Goal: Information Seeking & Learning: Check status

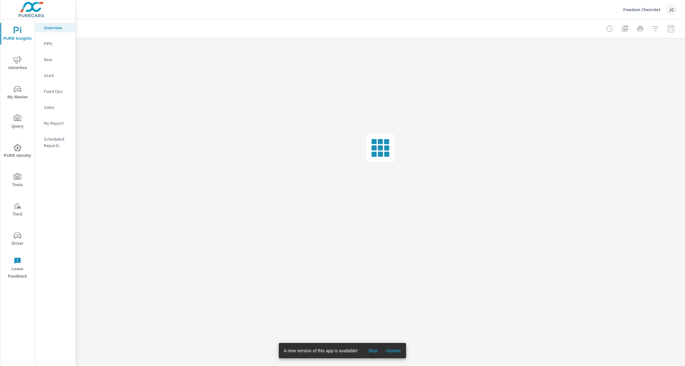
click at [50, 44] on p "PIPA" at bounding box center [57, 43] width 26 height 6
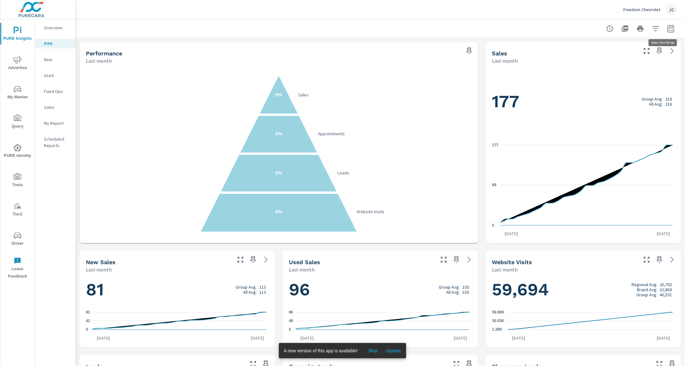
click at [668, 28] on icon "button" at bounding box center [672, 29] width 8 height 8
select select "Last month"
click at [557, 26] on div at bounding box center [380, 28] width 594 height 19
click at [662, 10] on div "Freedom Chevrolet JC" at bounding box center [651, 9] width 54 height 11
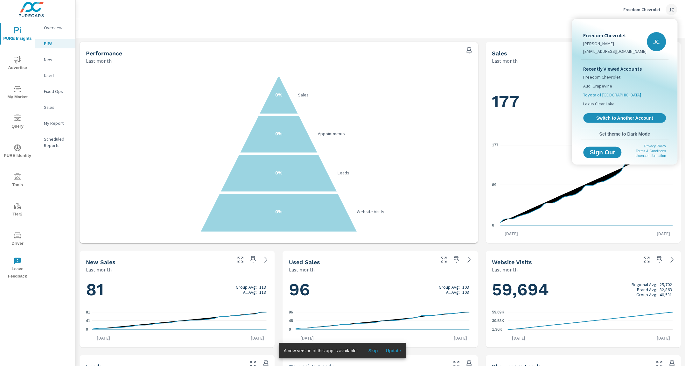
click at [604, 92] on span "Toyota of North Austin" at bounding box center [613, 95] width 58 height 6
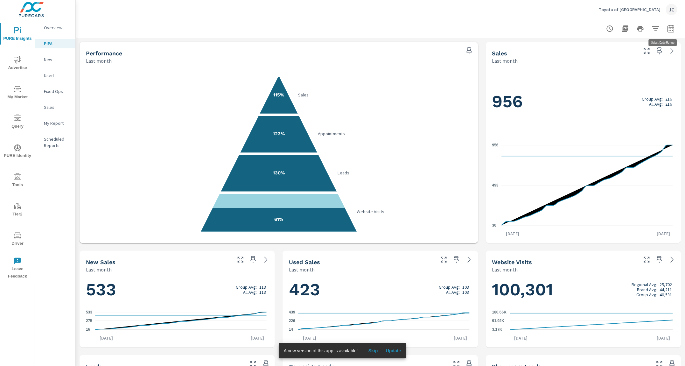
click at [671, 28] on button "button" at bounding box center [671, 28] width 13 height 13
select select "Last month"
click at [621, 54] on select "Custom Yesterday Last week Last 7 days Last 14 days Last 30 days Last 45 days L…" at bounding box center [615, 55] width 64 height 13
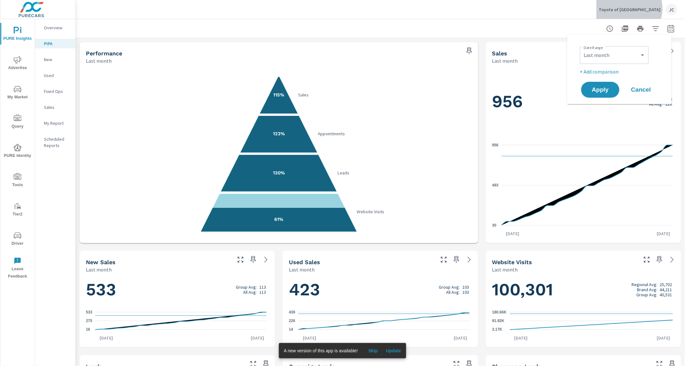
click at [647, 9] on p "Toyota of North Austin" at bounding box center [630, 10] width 62 height 6
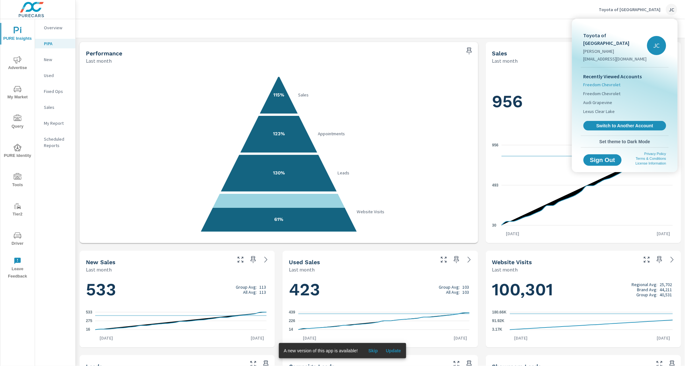
click at [609, 81] on span "Freedom Chevrolet" at bounding box center [602, 84] width 37 height 6
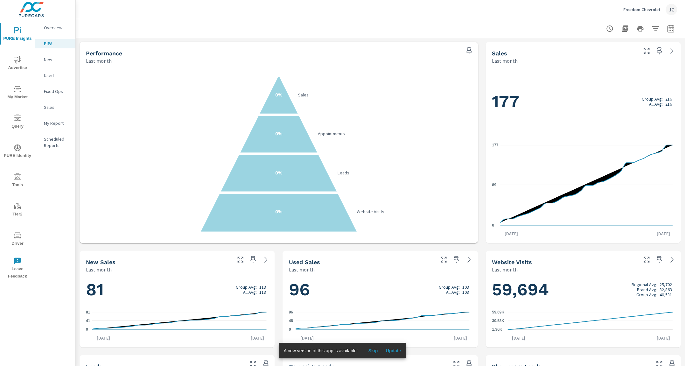
click at [673, 11] on div "JC" at bounding box center [671, 9] width 11 height 11
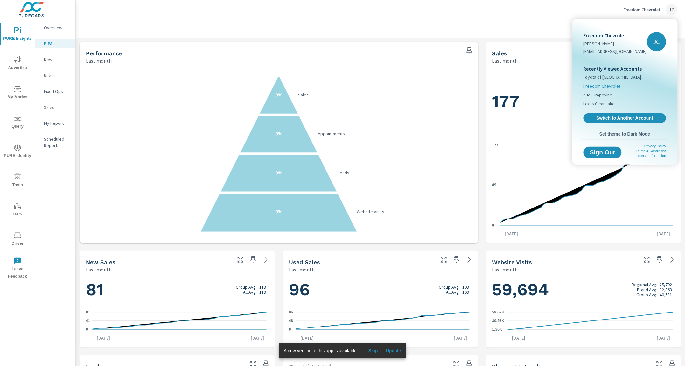
click at [598, 84] on span "Freedom Chevrolet" at bounding box center [602, 86] width 37 height 6
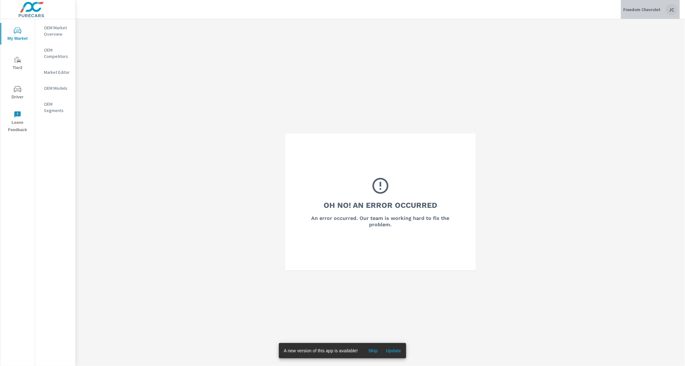
click at [672, 10] on div "JC" at bounding box center [671, 9] width 11 height 11
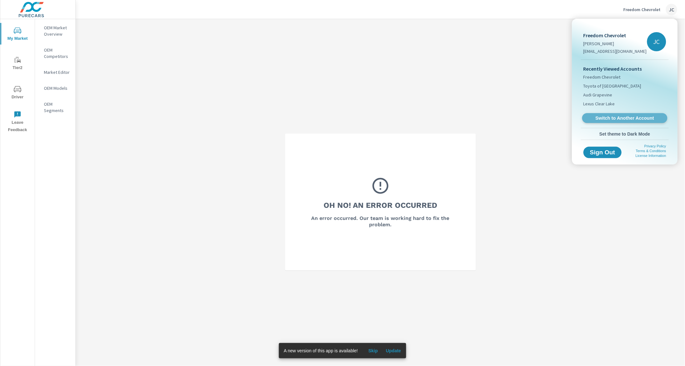
click at [601, 116] on span "Switch to Another Account" at bounding box center [625, 118] width 78 height 6
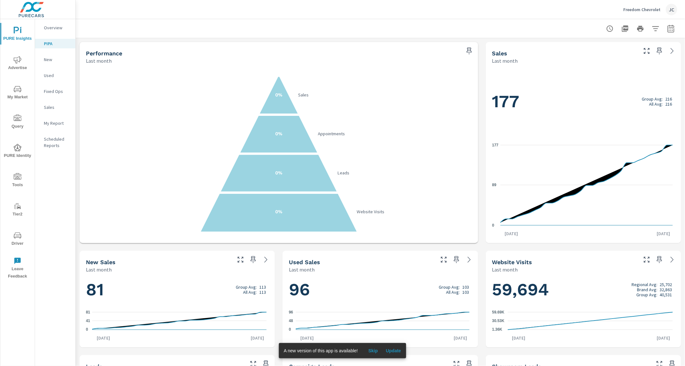
click at [394, 353] on span "Update" at bounding box center [393, 351] width 15 height 6
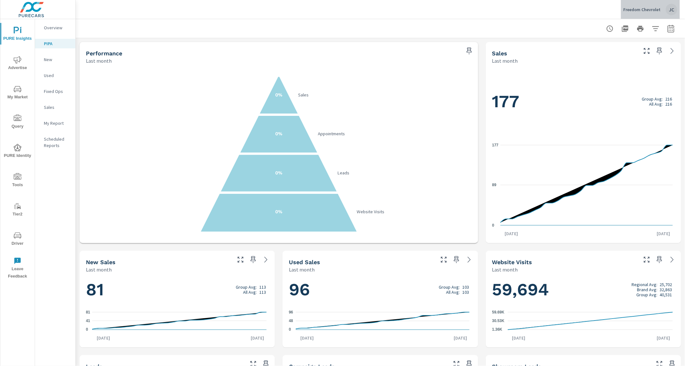
click at [673, 10] on div "JC" at bounding box center [671, 9] width 11 height 11
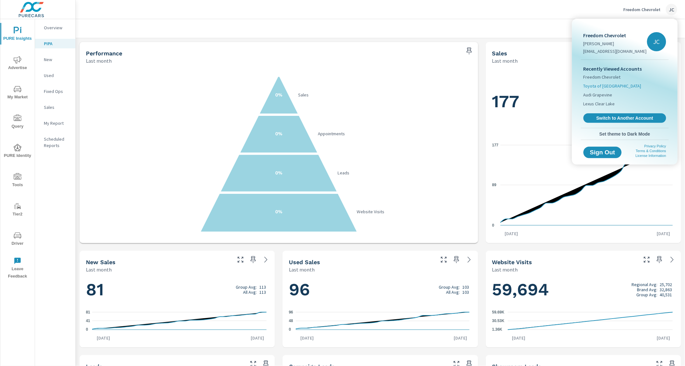
click at [604, 83] on span "Toyota of North Austin" at bounding box center [613, 86] width 58 height 6
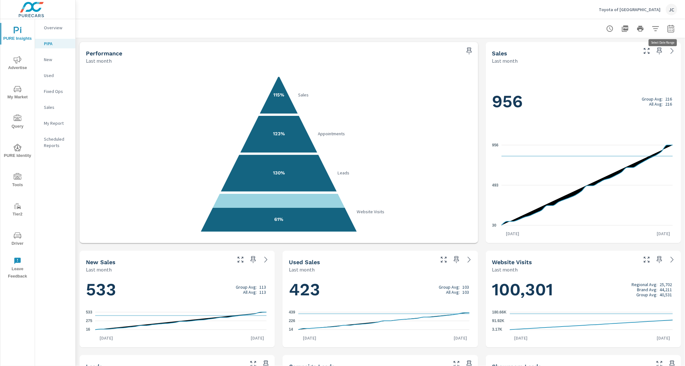
click at [668, 30] on icon "button" at bounding box center [672, 29] width 8 height 8
click at [596, 61] on div "Custom Yesterday Last week Last 7 days Last 14 days Last 30 days Last 45 days L…" at bounding box center [614, 55] width 69 height 18
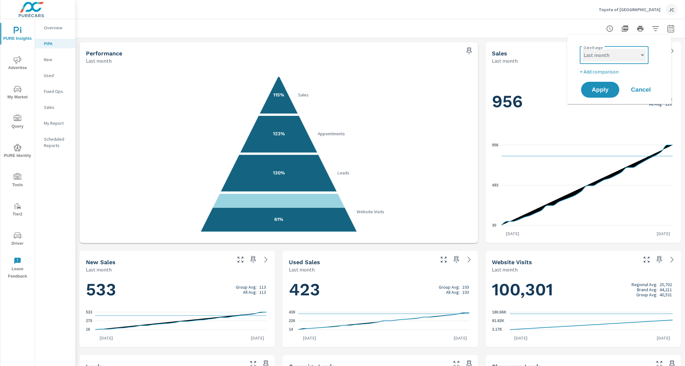
click at [597, 60] on select "Custom Yesterday Last week Last 7 days Last 14 days Last 30 days Last 45 days L…" at bounding box center [615, 55] width 64 height 13
click at [583, 49] on select "Custom Yesterday Last week Last 7 days Last 14 days Last 30 days Last 45 days L…" at bounding box center [615, 55] width 64 height 13
select select "Month to date"
click at [602, 87] on span "Apply" at bounding box center [601, 90] width 26 height 6
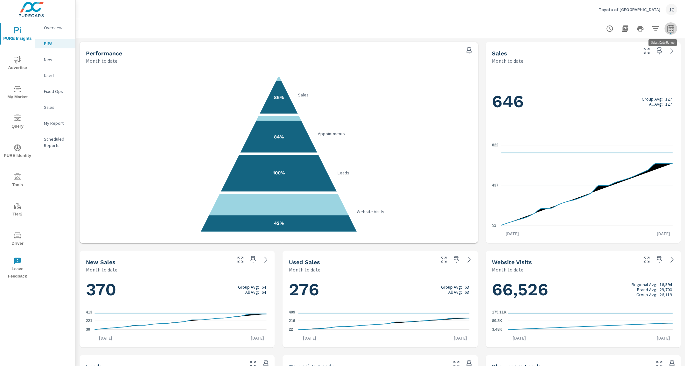
click at [668, 25] on icon "button" at bounding box center [672, 29] width 8 height 8
click at [623, 52] on select "Custom Yesterday Last week Last 7 days Last 14 days Last 30 days Last 45 days L…" at bounding box center [615, 55] width 64 height 13
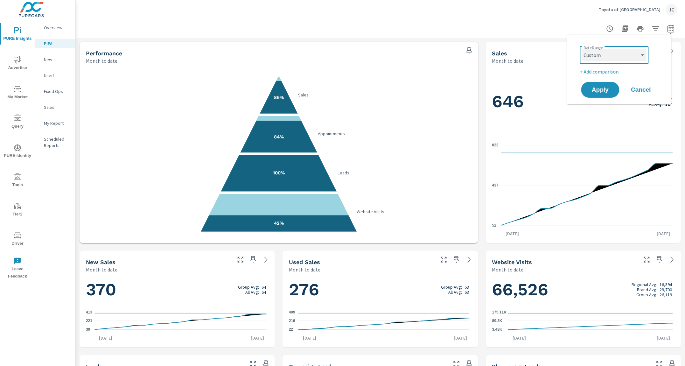
click at [583, 49] on select "Custom Yesterday Last week Last 7 days Last 14 days Last 30 days Last 45 days L…" at bounding box center [615, 55] width 64 height 13
select select "custom"
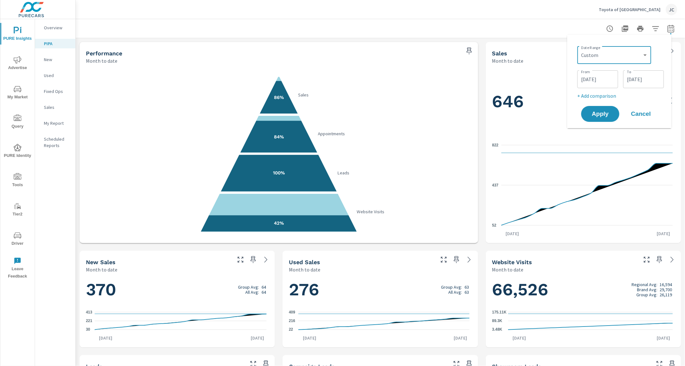
click at [605, 80] on input "09/01/2025" at bounding box center [598, 79] width 36 height 13
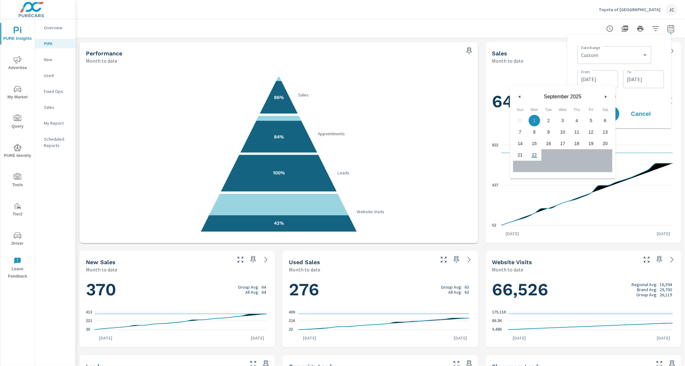
click at [533, 119] on span "1" at bounding box center [535, 121] width 14 height 8
click at [549, 143] on span "16" at bounding box center [549, 143] width 14 height 8
click at [537, 119] on span "1" at bounding box center [535, 121] width 14 height 8
type input "09/01/2025"
click at [659, 73] on input "09/22/2025" at bounding box center [644, 79] width 36 height 13
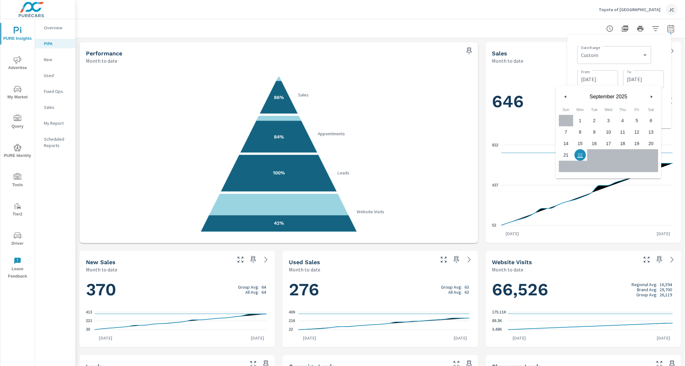
click at [596, 143] on span "16" at bounding box center [595, 143] width 14 height 8
type input "09/16/2025"
click at [659, 50] on div "Date Range Custom Yesterday Last week Last 7 days Last 14 days Last 30 days Las…" at bounding box center [621, 55] width 87 height 22
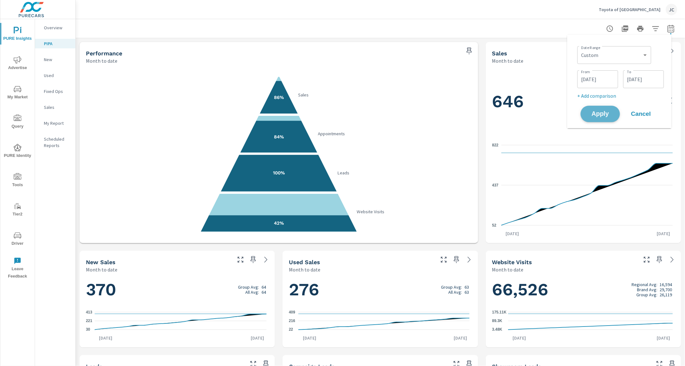
click at [609, 113] on span "Apply" at bounding box center [601, 114] width 26 height 6
click at [668, 30] on icon "button" at bounding box center [672, 29] width 8 height 8
click at [608, 59] on select "Custom Yesterday Last week Last 7 days Last 14 days Last 30 days Last 45 days L…" at bounding box center [614, 55] width 69 height 13
click at [580, 49] on select "Custom Yesterday Last week Last 7 days Last 14 days Last 30 days Last 45 days L…" at bounding box center [614, 55] width 69 height 13
select select "Month to date"
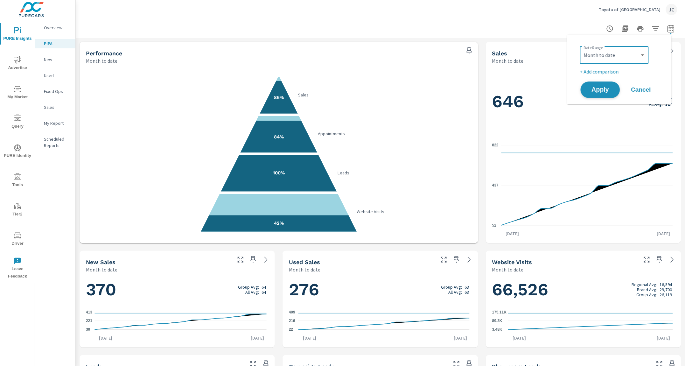
click at [608, 87] on span "Apply" at bounding box center [601, 90] width 26 height 6
